Goal: Transaction & Acquisition: Purchase product/service

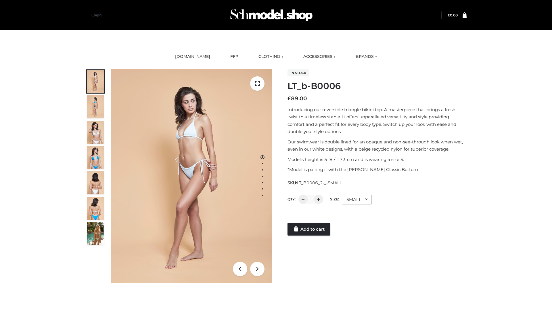
click at [309, 229] on link "Add to cart" at bounding box center [309, 229] width 43 height 13
